Goal: Task Accomplishment & Management: Manage account settings

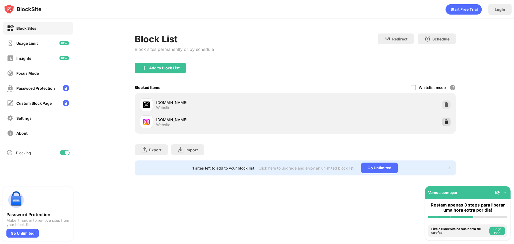
click at [445, 122] on img at bounding box center [446, 121] width 5 height 5
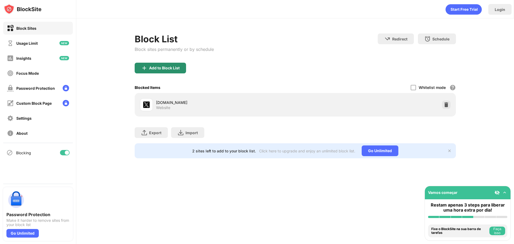
click at [143, 64] on div "Add to Block List" at bounding box center [160, 68] width 51 height 11
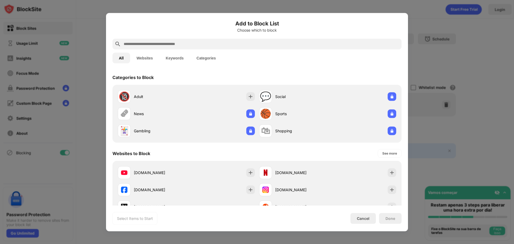
click at [182, 46] on input "text" at bounding box center [261, 44] width 277 height 6
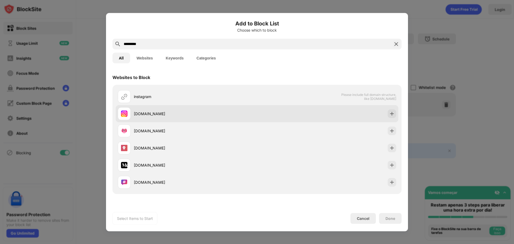
type input "*********"
click at [156, 114] on div "instagram.com" at bounding box center [195, 114] width 123 height 6
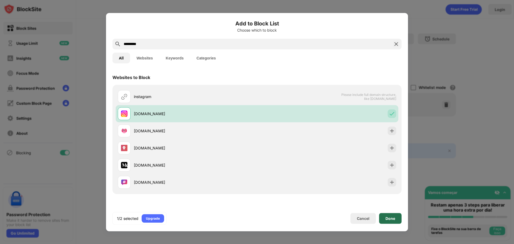
click at [394, 221] on div "Done" at bounding box center [390, 218] width 23 height 11
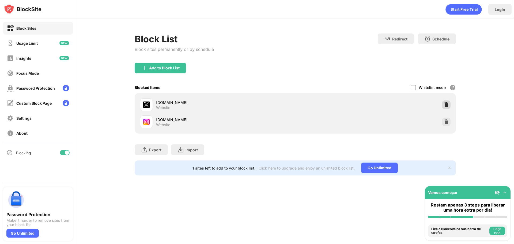
click at [447, 105] on img at bounding box center [446, 104] width 5 height 5
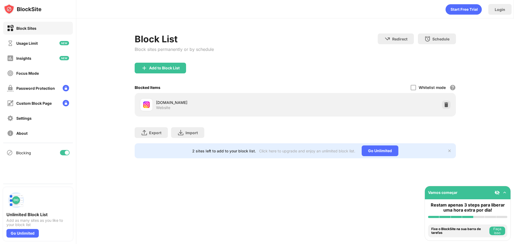
click at [174, 62] on div "Block List Block sites permanently or by schedule" at bounding box center [174, 47] width 79 height 29
click at [174, 67] on div "Add to Block List" at bounding box center [164, 68] width 31 height 4
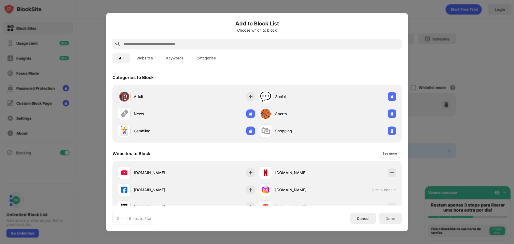
click at [165, 43] on input "text" at bounding box center [261, 44] width 277 height 6
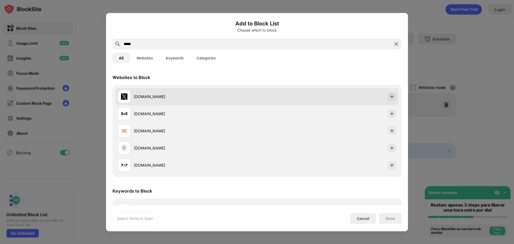
type input "*****"
click at [147, 97] on div "x.com" at bounding box center [195, 97] width 123 height 6
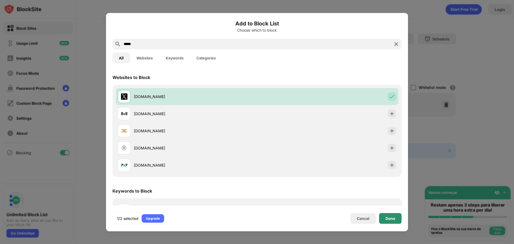
click at [386, 223] on div "Done" at bounding box center [390, 218] width 23 height 11
